Goal: Book appointment/travel/reservation

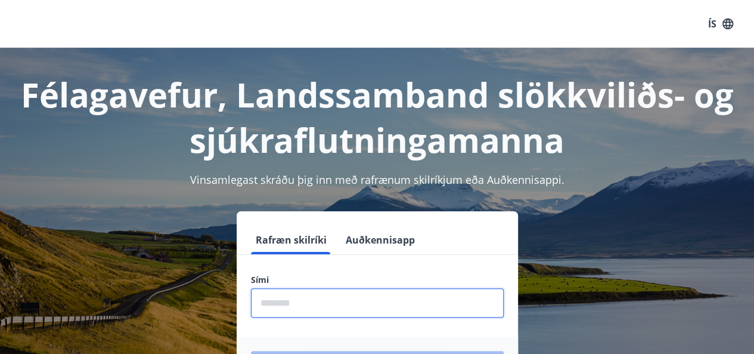
click at [350, 305] on input "phone" at bounding box center [377, 302] width 253 height 29
type input "********"
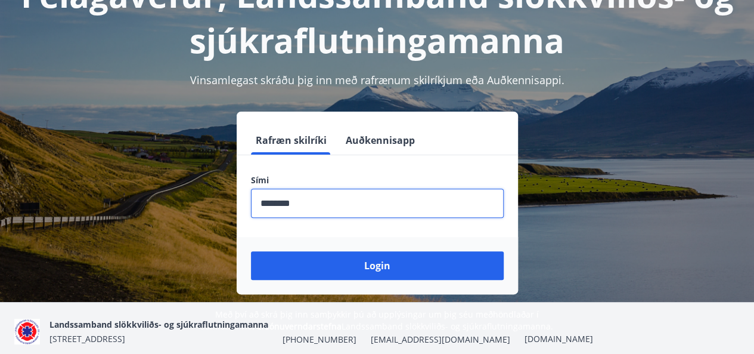
scroll to position [100, 0]
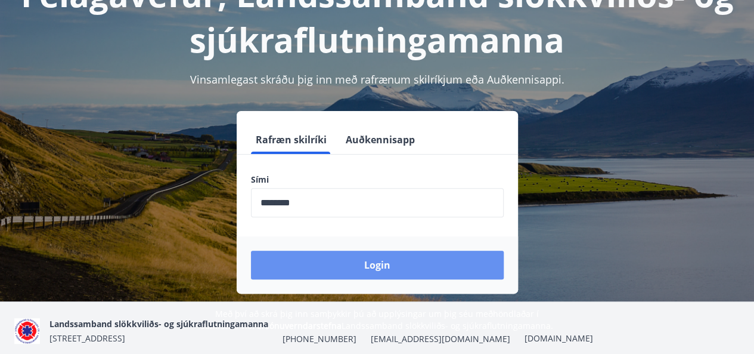
click at [406, 260] on button "Login" at bounding box center [377, 264] width 253 height 29
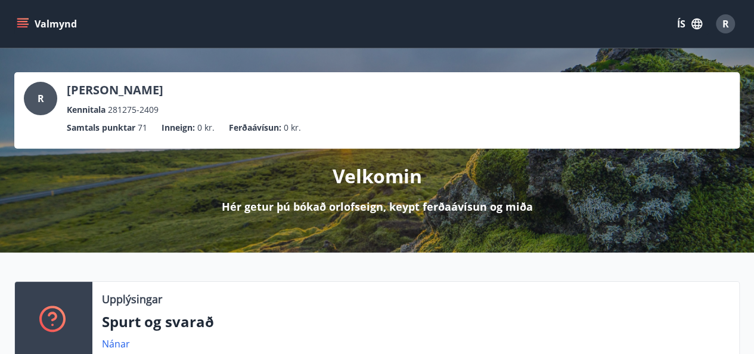
click at [27, 19] on icon "menu" at bounding box center [23, 18] width 13 height 1
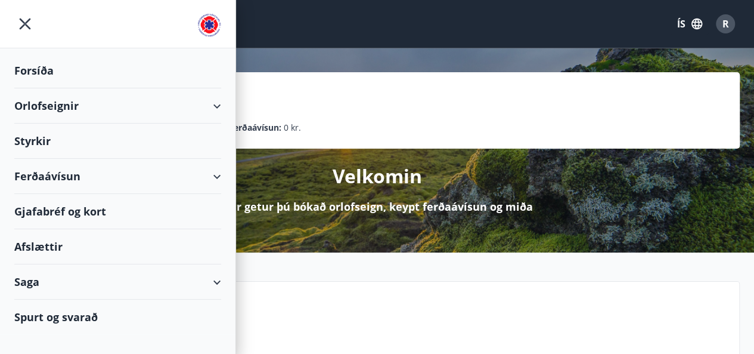
click at [161, 106] on div "Orlofseignir" at bounding box center [117, 105] width 207 height 35
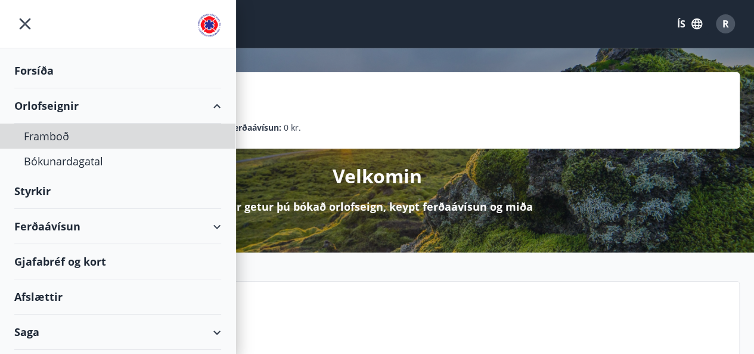
click at [54, 137] on div "Framboð" at bounding box center [118, 135] width 188 height 25
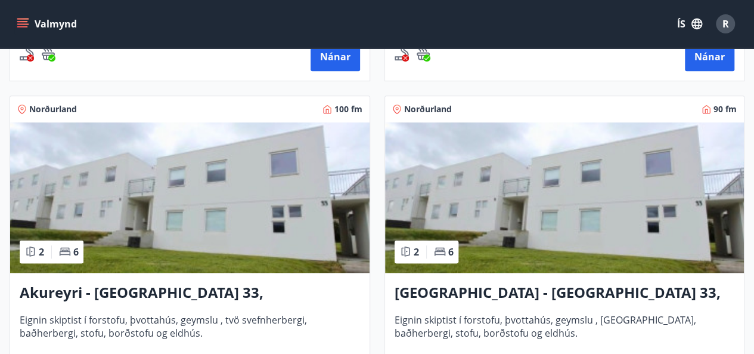
scroll to position [493, 0]
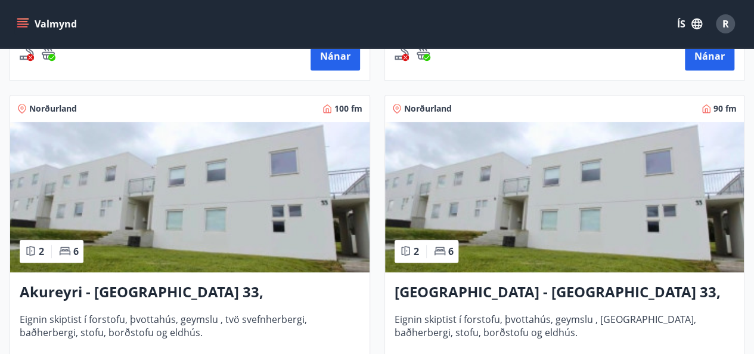
click at [146, 295] on h3 "Akureyri - [GEOGRAPHIC_DATA] 33, [PERSON_NAME]" at bounding box center [190, 292] width 341 height 21
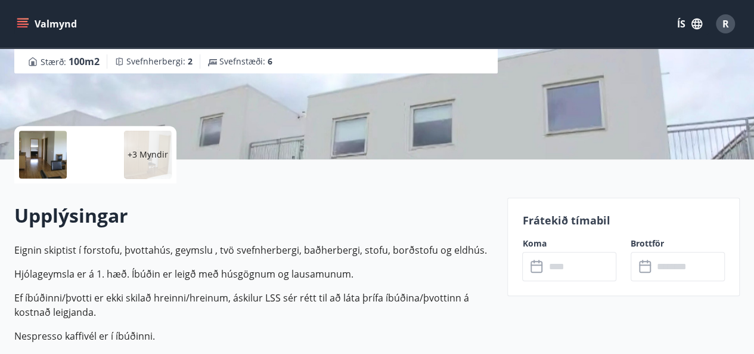
scroll to position [201, 0]
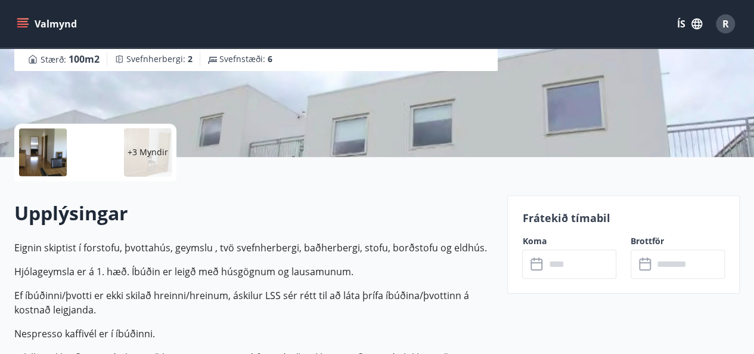
click at [565, 262] on input "text" at bounding box center [581, 263] width 72 height 29
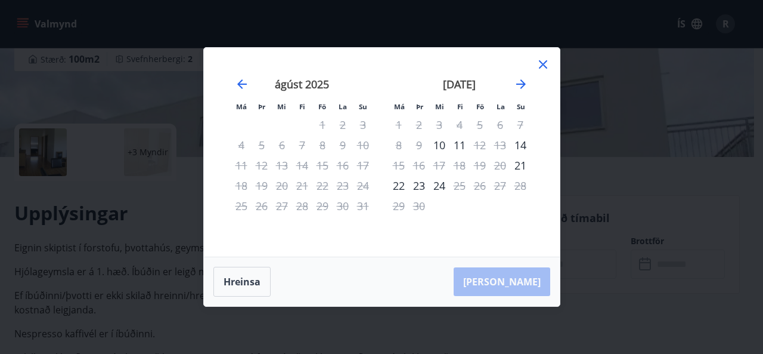
click at [519, 85] on icon "Move forward to switch to the next month." at bounding box center [521, 84] width 14 height 14
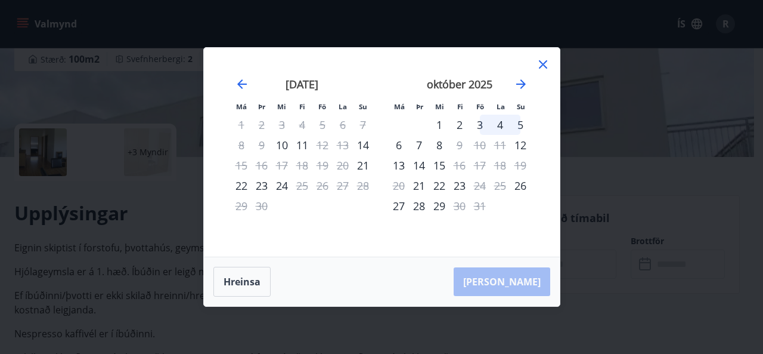
click at [514, 84] on icon "Move forward to switch to the next month." at bounding box center [521, 84] width 14 height 14
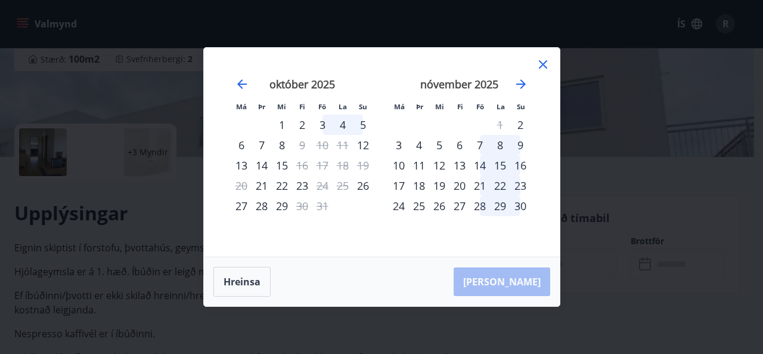
click at [514, 84] on icon "Move forward to switch to the next month." at bounding box center [521, 84] width 14 height 14
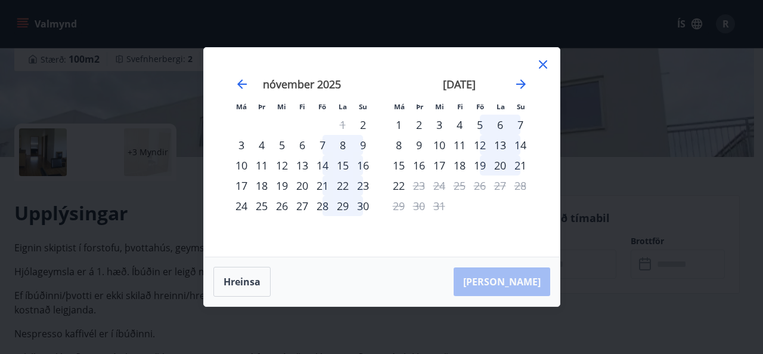
click at [241, 83] on icon "Move backward to switch to the previous month." at bounding box center [242, 84] width 14 height 14
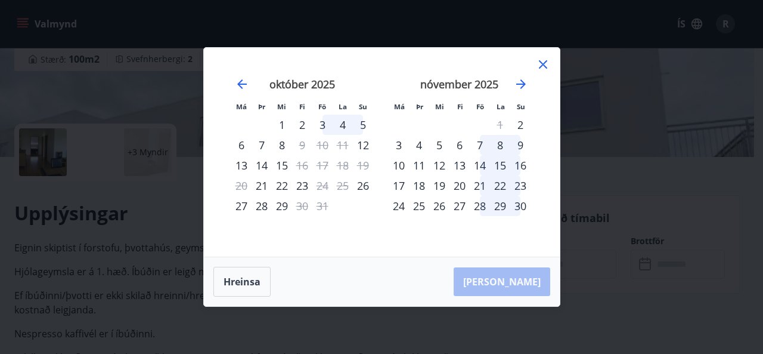
click at [241, 83] on icon "Move backward to switch to the previous month." at bounding box center [242, 84] width 14 height 14
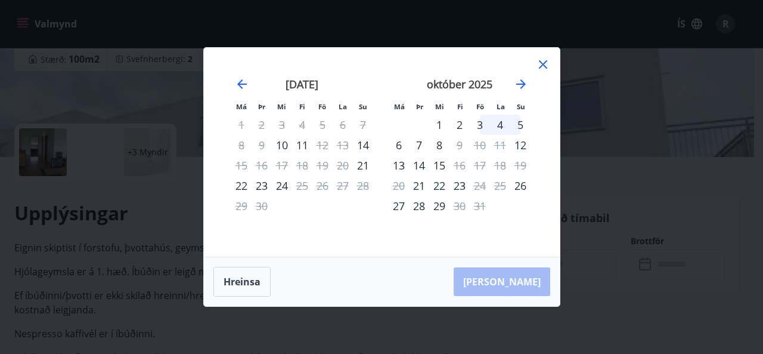
click at [241, 83] on icon "Move backward to switch to the previous month." at bounding box center [242, 84] width 14 height 14
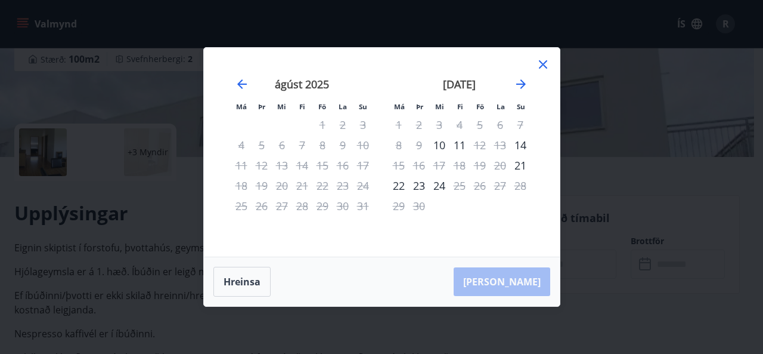
click at [544, 66] on icon at bounding box center [543, 64] width 8 height 8
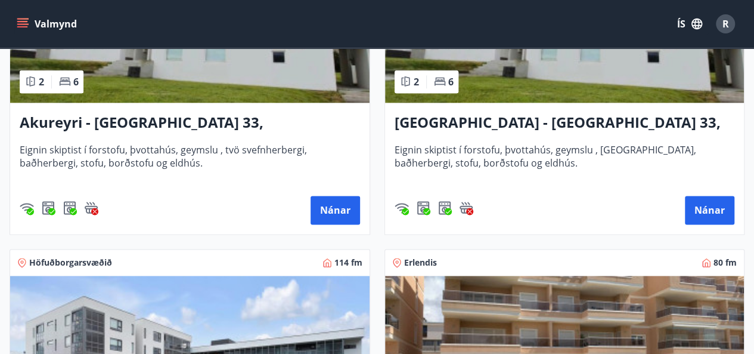
scroll to position [658, 0]
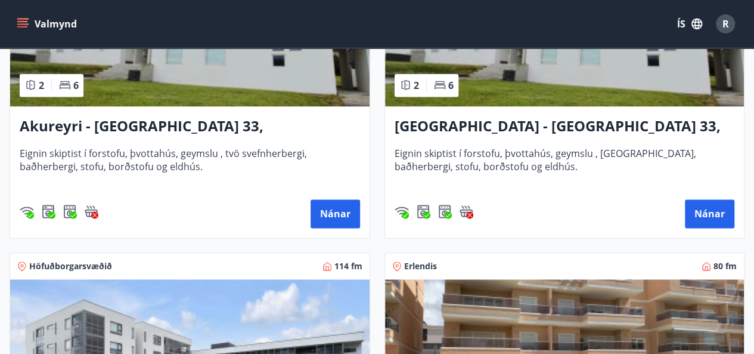
click at [521, 125] on h3 "Akureyri - Skálatún 33, NEÐRI HÆÐ" at bounding box center [565, 126] width 341 height 21
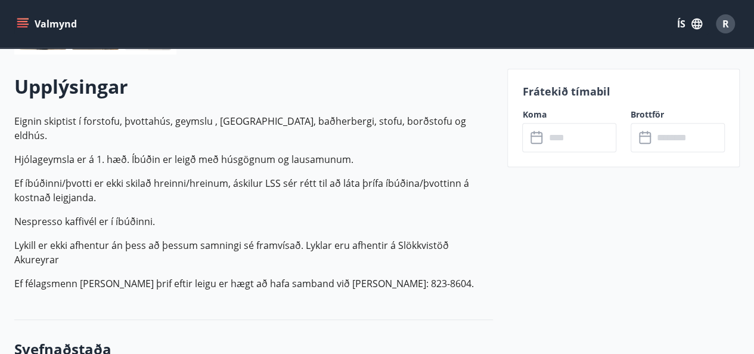
scroll to position [347, 0]
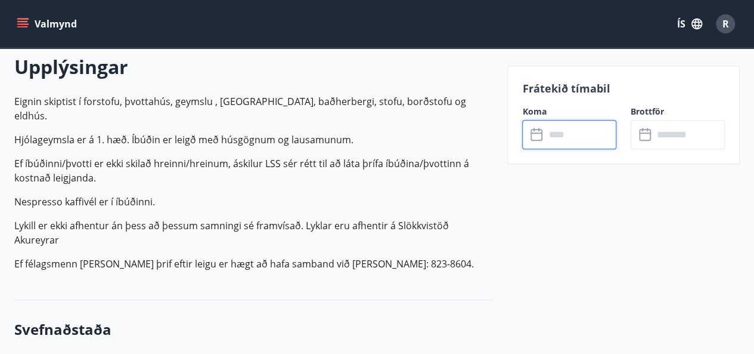
click at [563, 135] on input "text" at bounding box center [581, 134] width 72 height 29
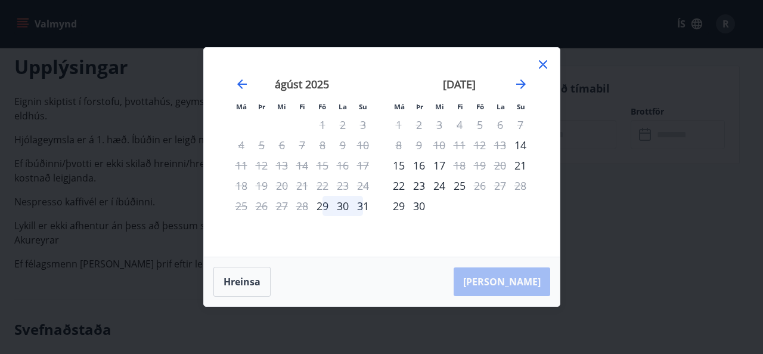
click at [518, 86] on icon "Move forward to switch to the next month." at bounding box center [521, 84] width 14 height 14
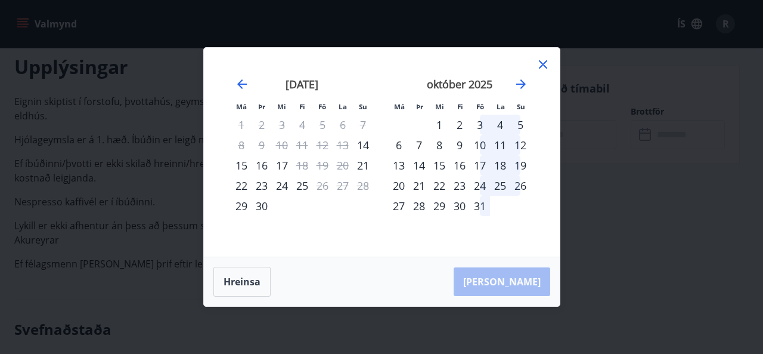
click at [480, 181] on div "24" at bounding box center [480, 185] width 20 height 20
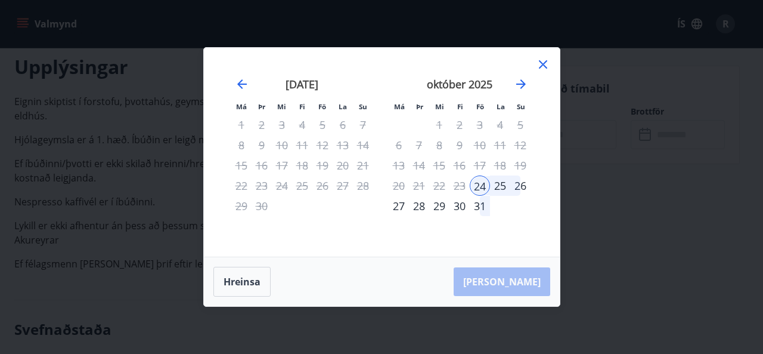
click at [519, 190] on div "26" at bounding box center [521, 185] width 20 height 20
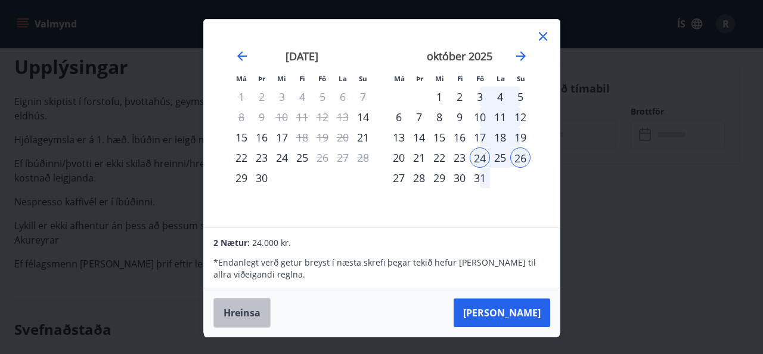
click at [251, 308] on button "Hreinsa" at bounding box center [242, 313] width 57 height 30
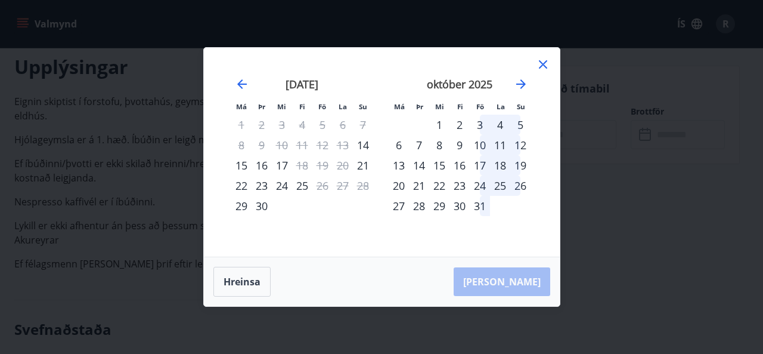
click at [543, 63] on icon at bounding box center [543, 64] width 14 height 14
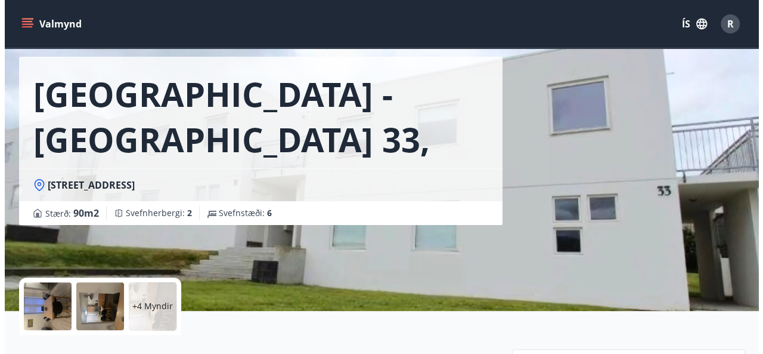
scroll to position [0, 0]
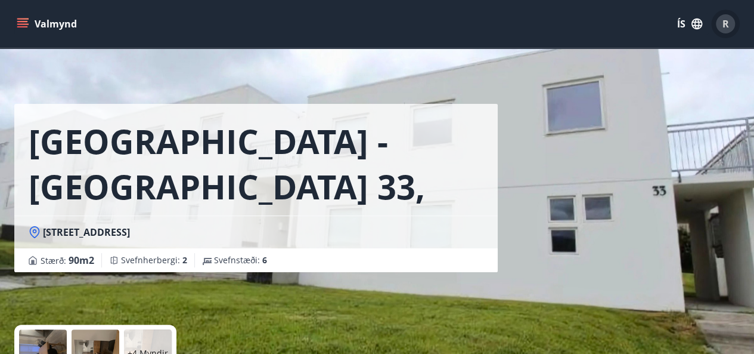
click at [730, 23] on div "R" at bounding box center [725, 23] width 19 height 19
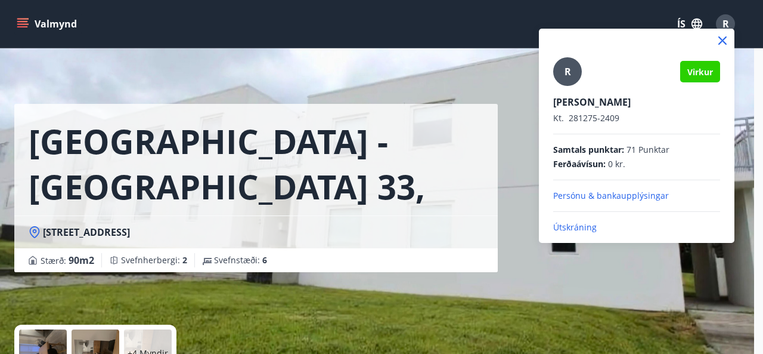
click at [579, 225] on p "Útskráning" at bounding box center [636, 227] width 167 height 12
